Goal: Navigation & Orientation: Find specific page/section

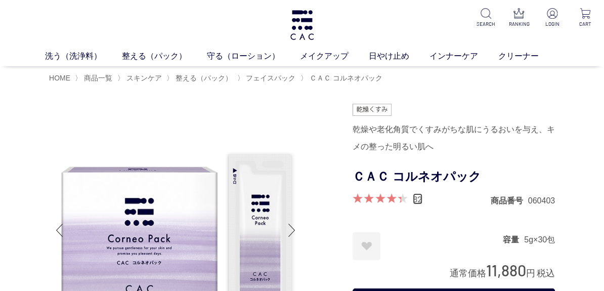
click at [415, 197] on link "82" at bounding box center [418, 198] width 10 height 11
click at [401, 50] on link "日やけ止め" at bounding box center [399, 56] width 61 height 12
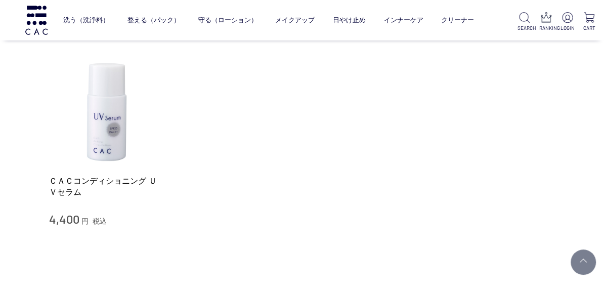
scroll to position [159, 0]
